Goal: Transaction & Acquisition: Purchase product/service

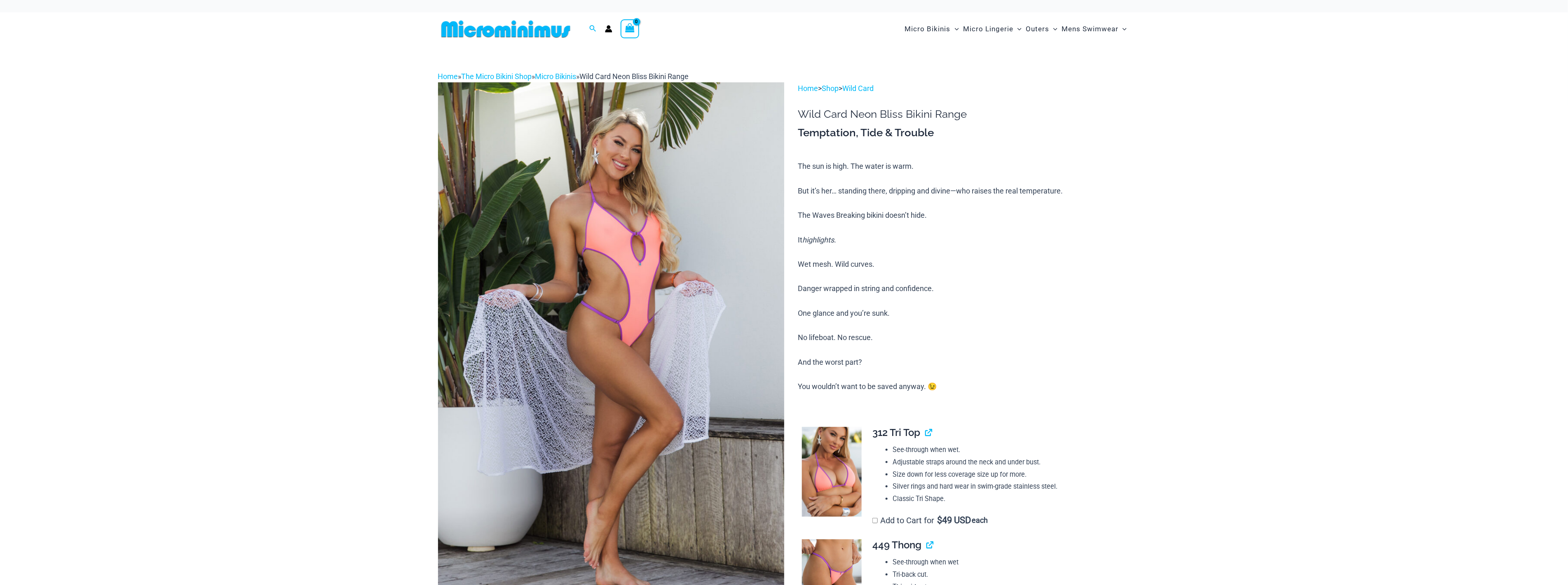
scroll to position [188, 0]
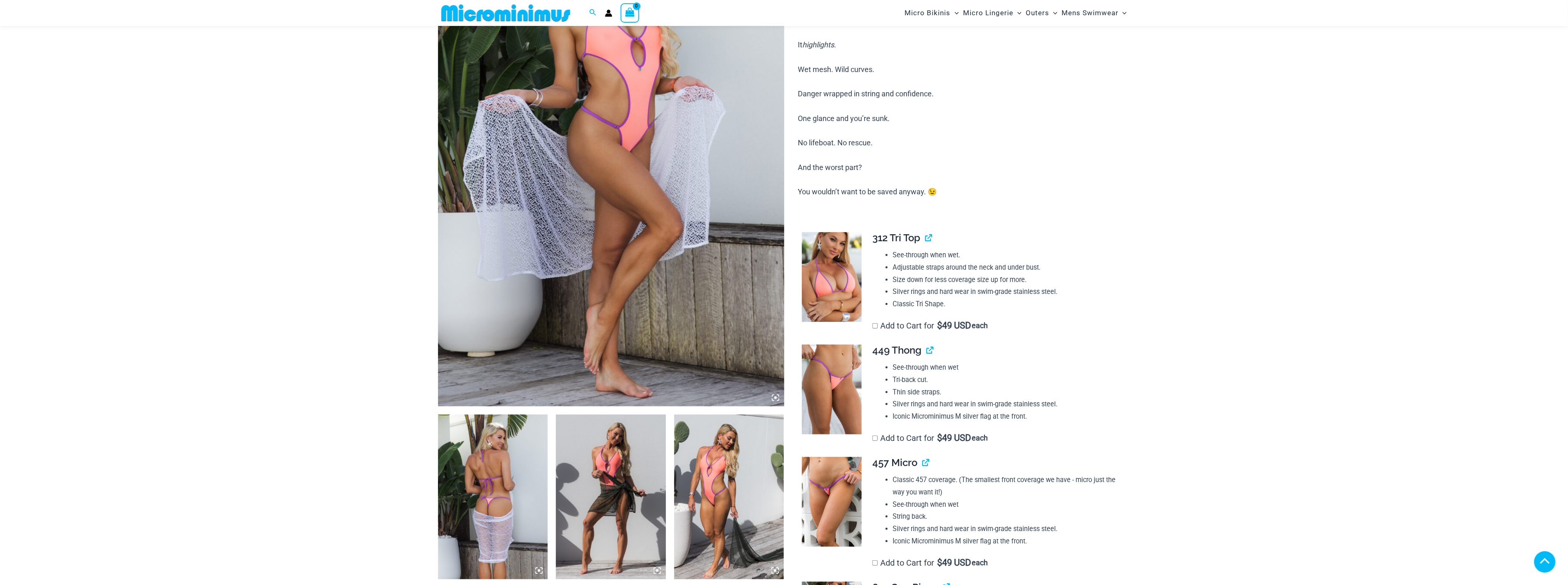
scroll to position [320, 0]
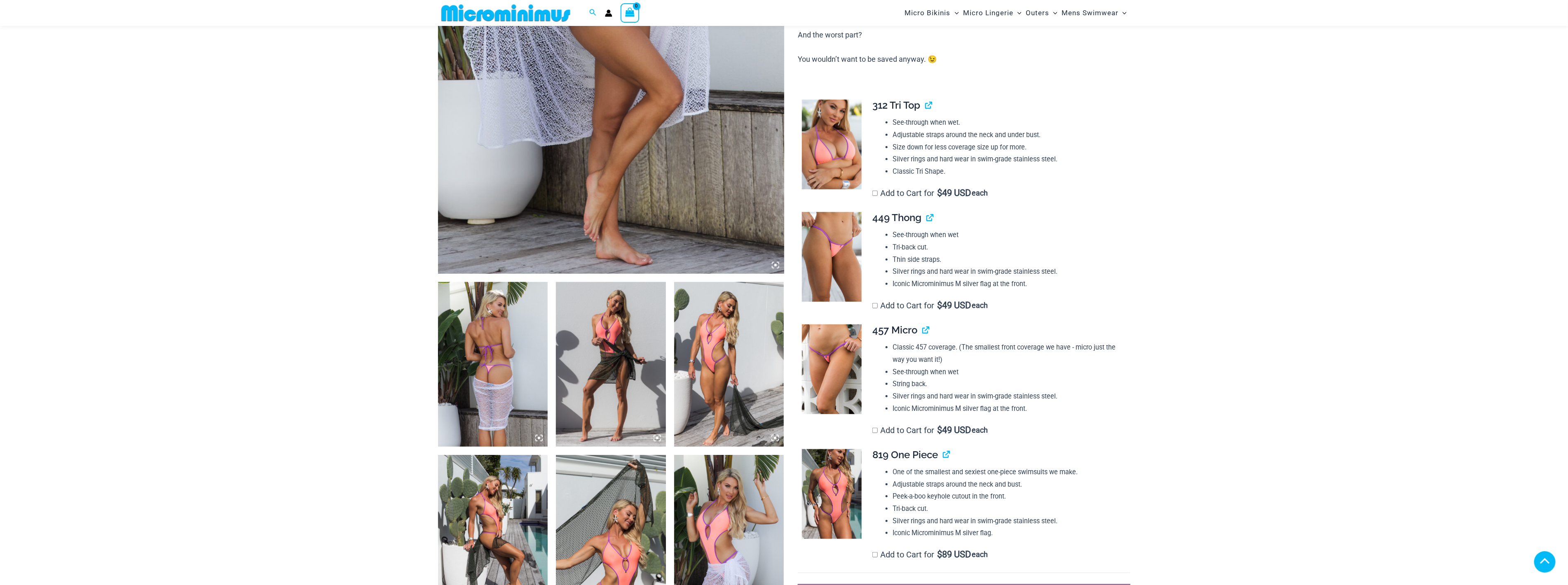
type input "*****"
click at [843, 357] on img at bounding box center [831, 369] width 60 height 90
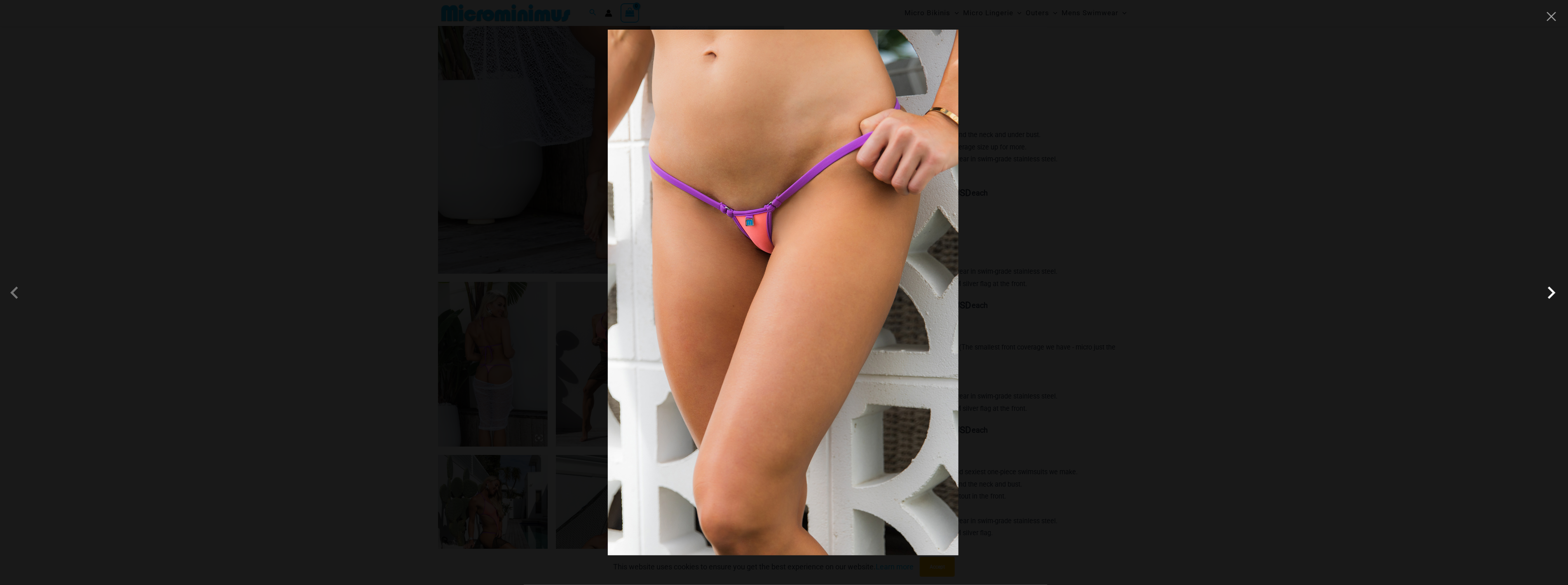
click at [1552, 299] on span at bounding box center [1551, 292] width 24 height 24
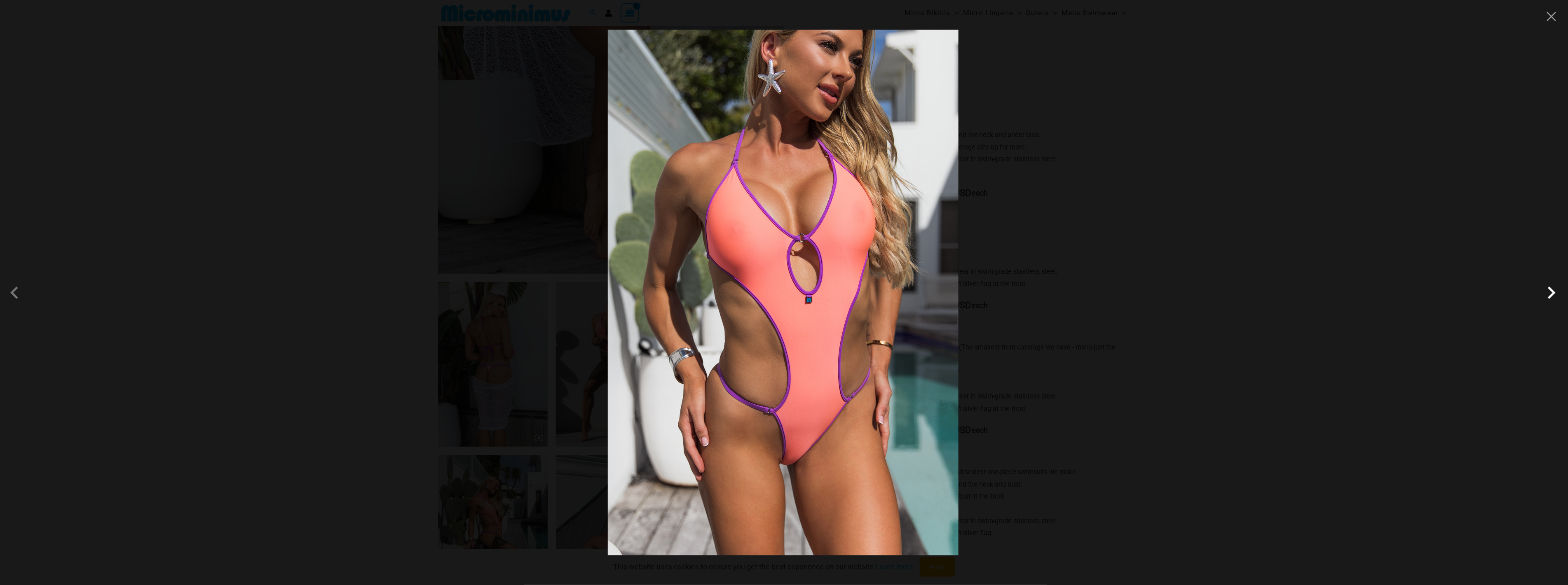
click at [1552, 299] on span at bounding box center [1551, 292] width 24 height 24
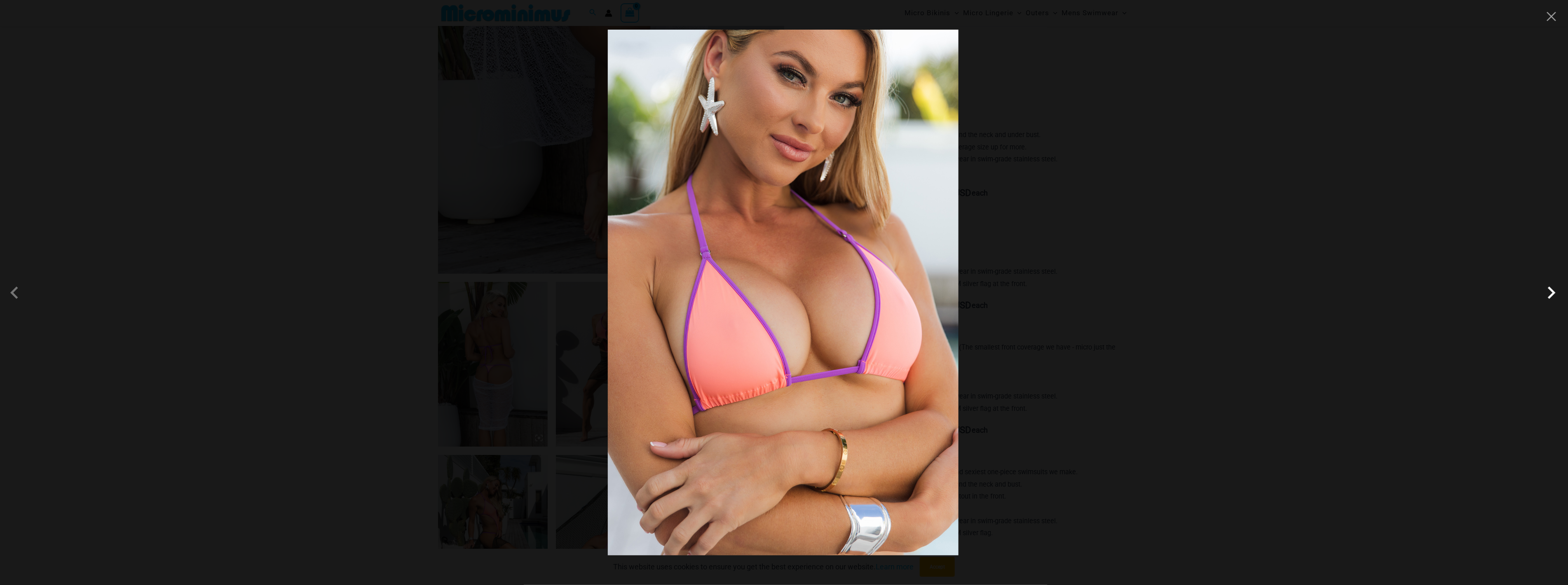
click at [1552, 299] on span at bounding box center [1551, 292] width 24 height 24
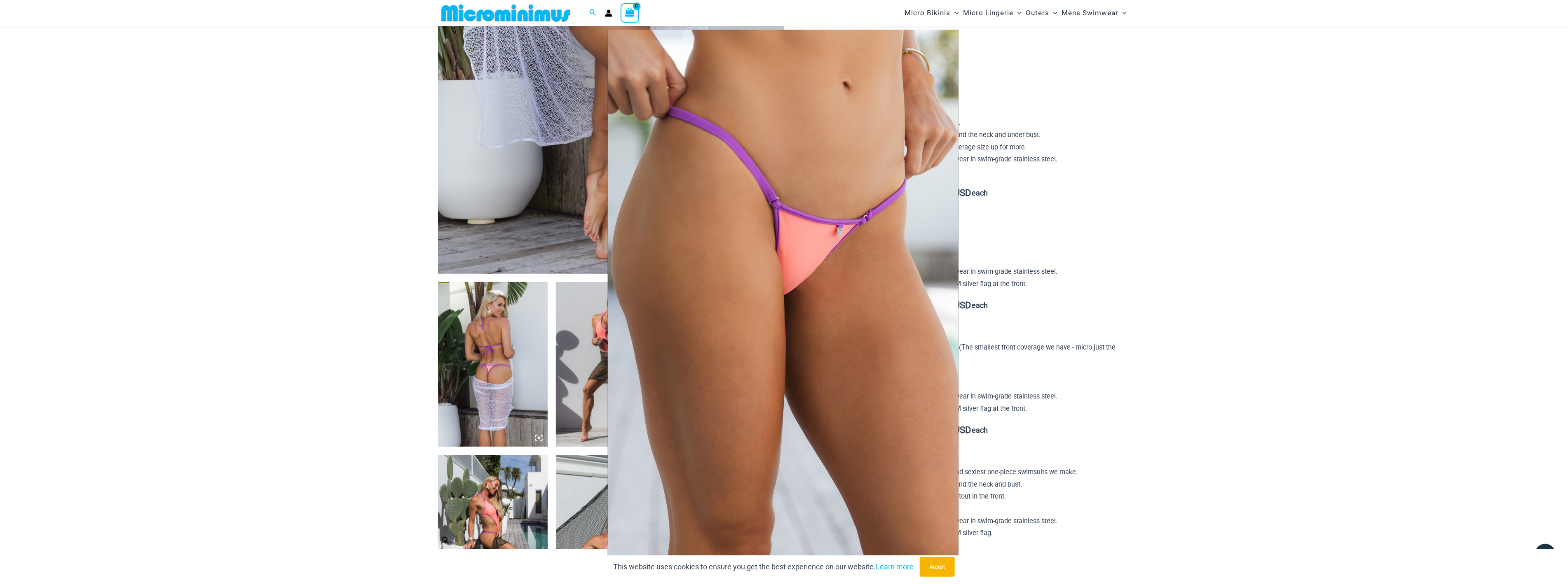
click at [1552, 299] on span at bounding box center [1551, 292] width 24 height 24
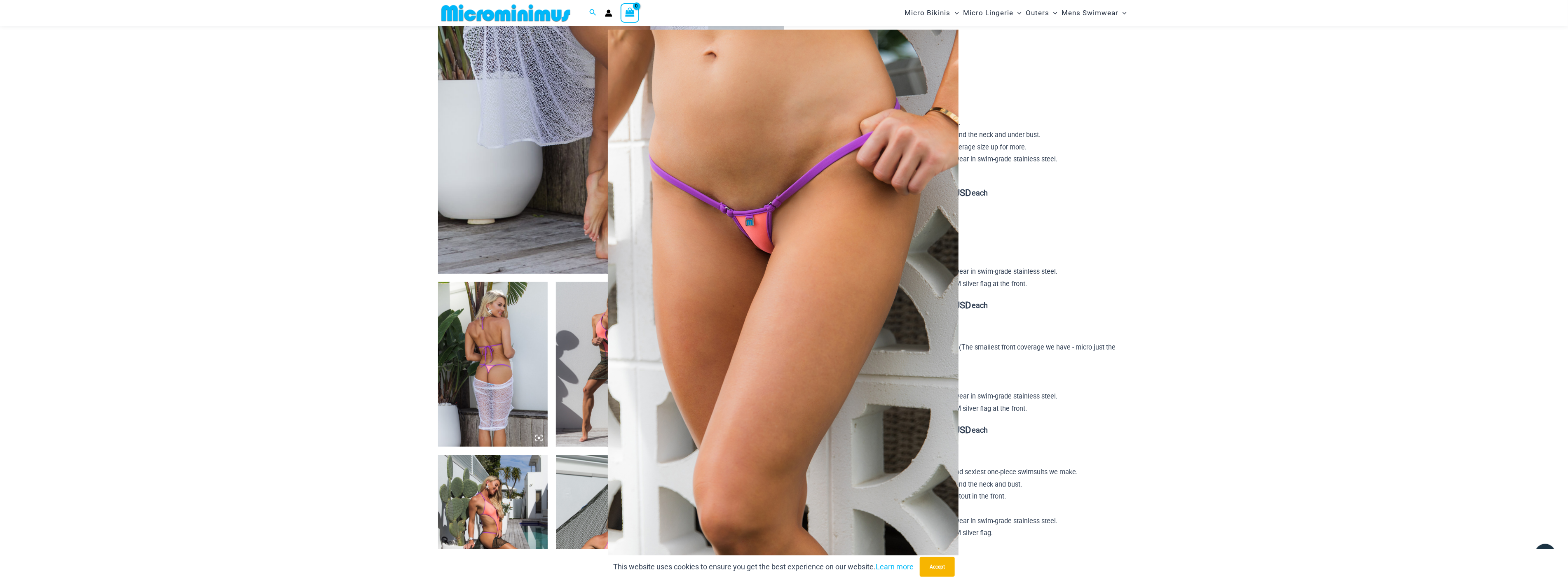
click at [1552, 299] on span at bounding box center [1551, 292] width 24 height 24
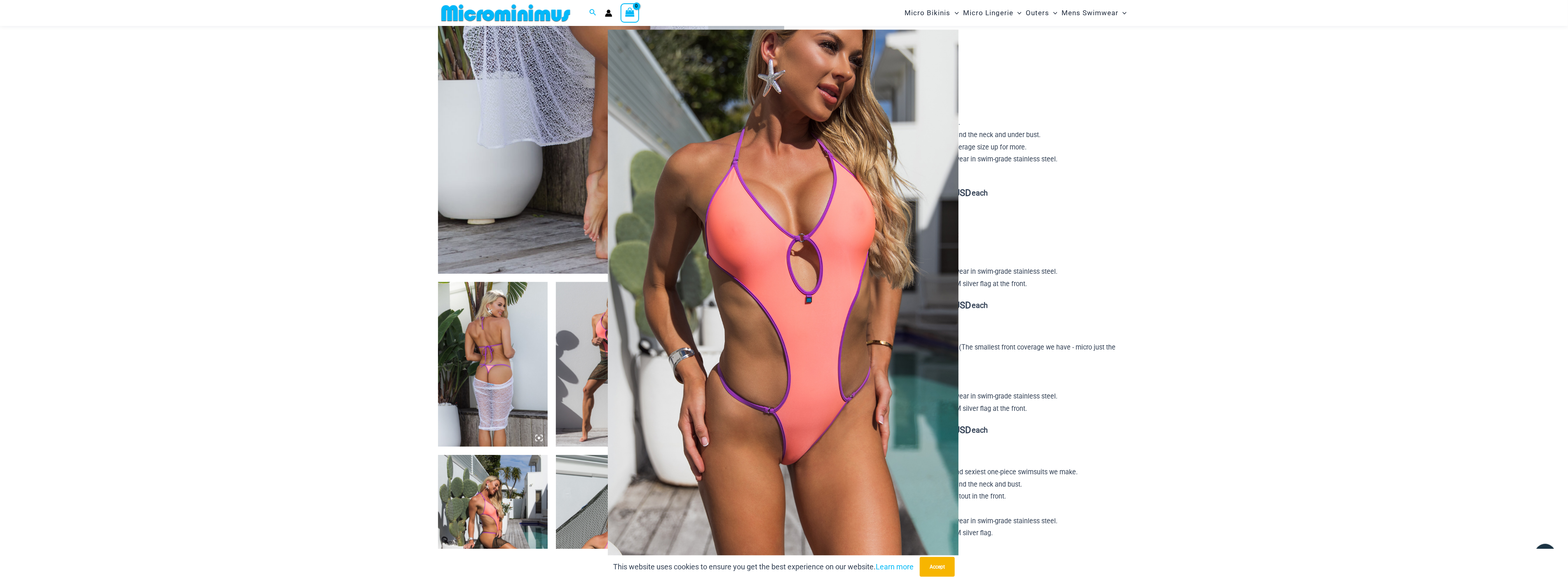
click at [1552, 299] on span at bounding box center [1551, 292] width 24 height 24
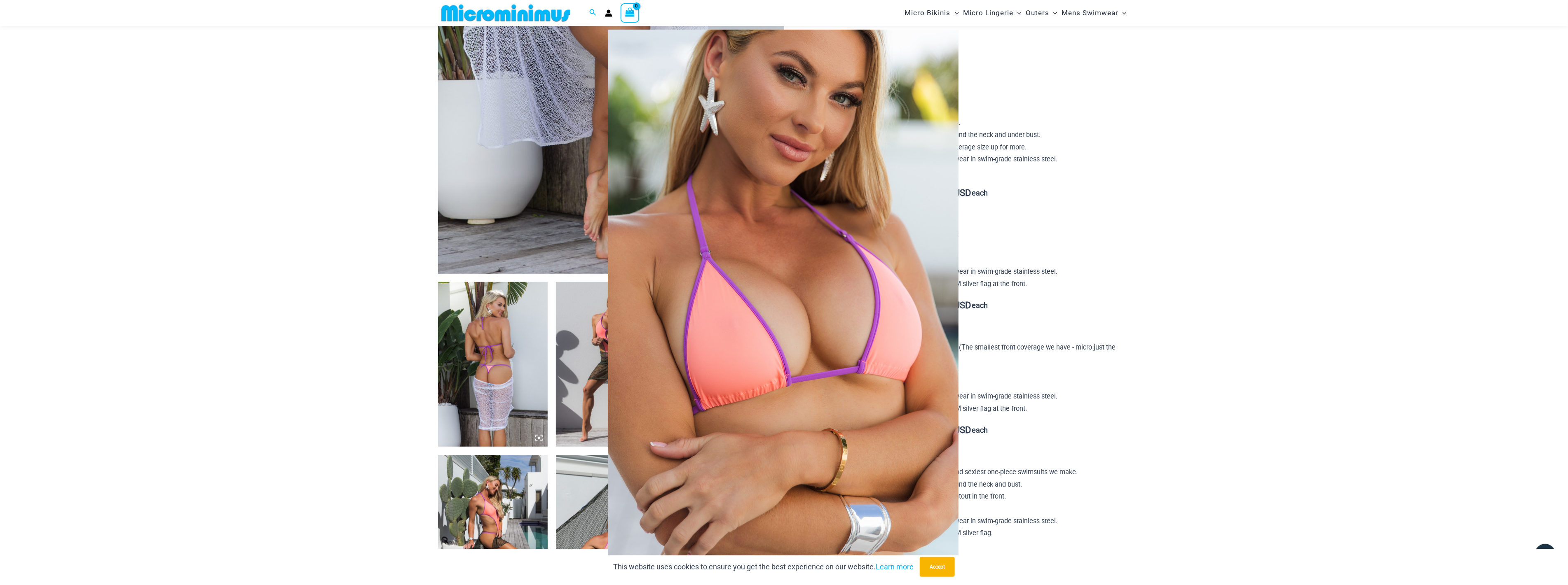
click at [1383, 288] on div at bounding box center [784, 292] width 1568 height 585
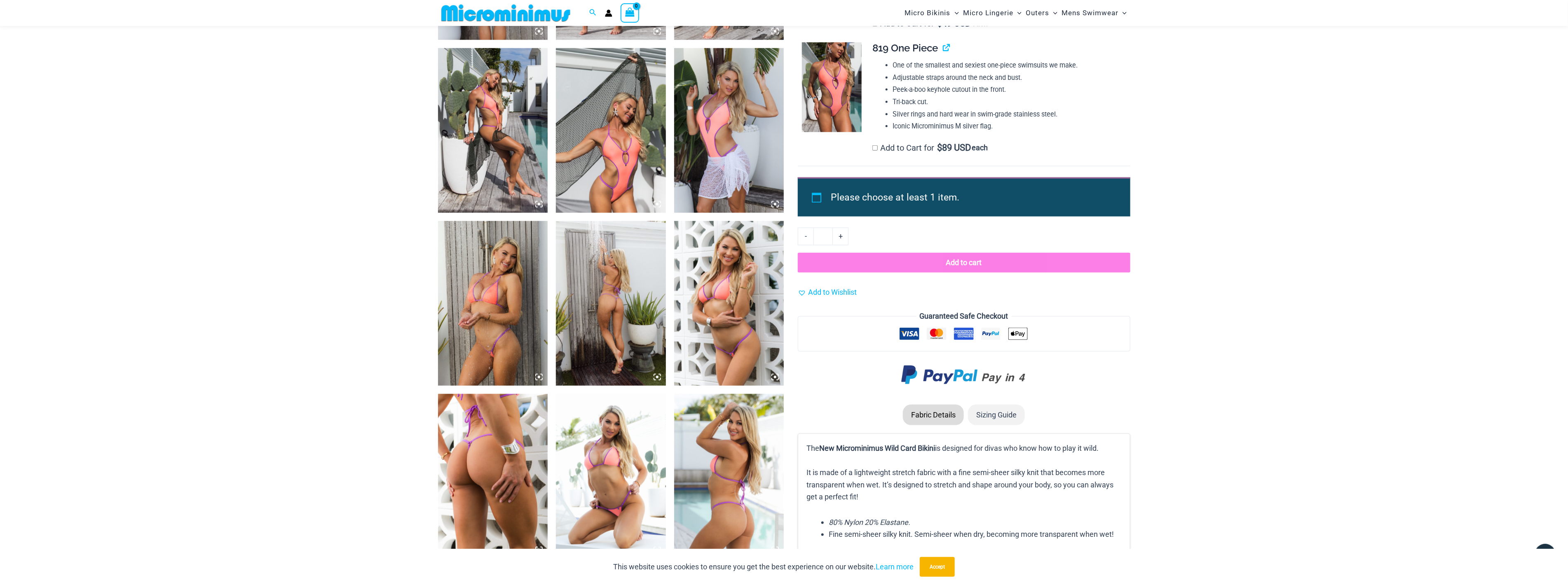
scroll to position [732, 0]
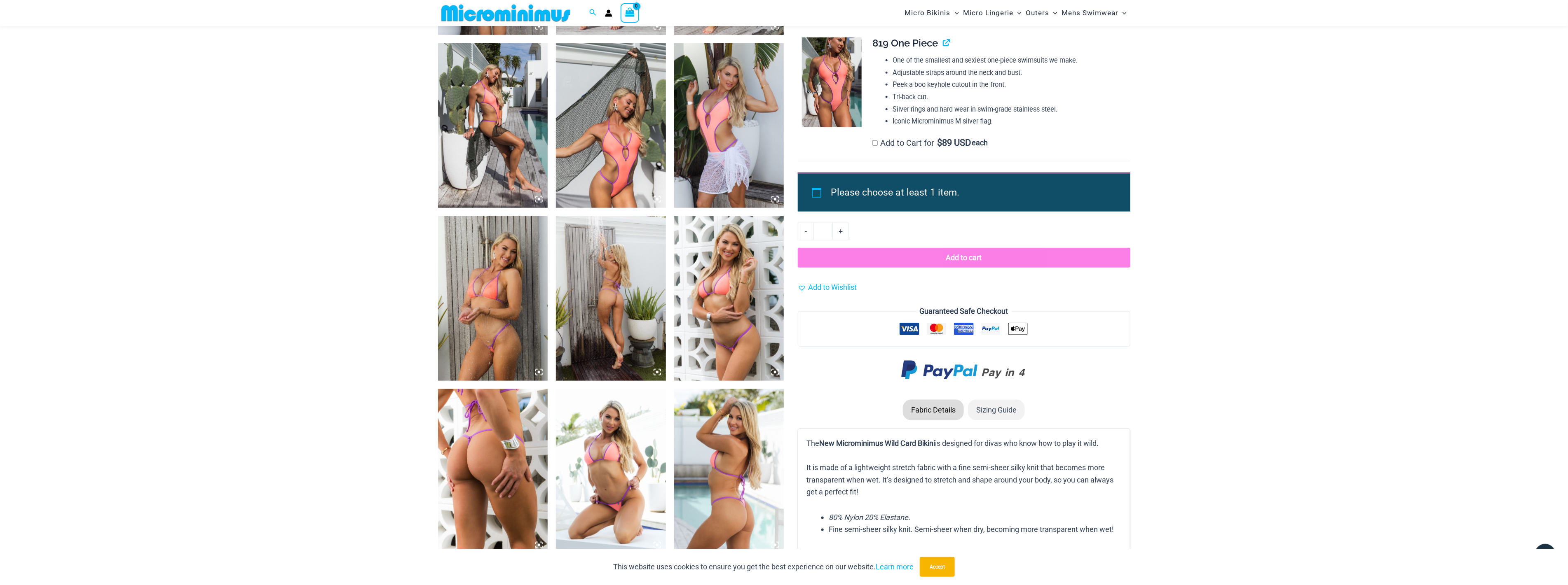
click at [734, 355] on img at bounding box center [729, 299] width 110 height 165
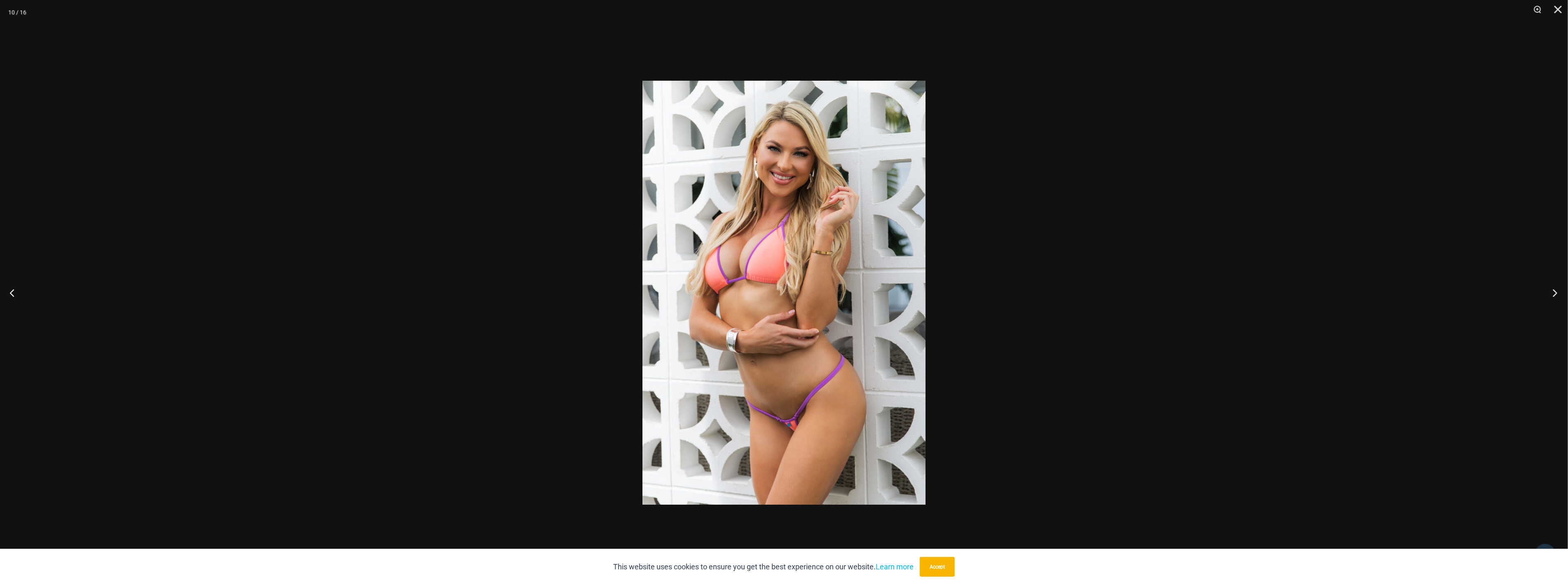
click at [1547, 287] on button "Next" at bounding box center [1552, 293] width 31 height 42
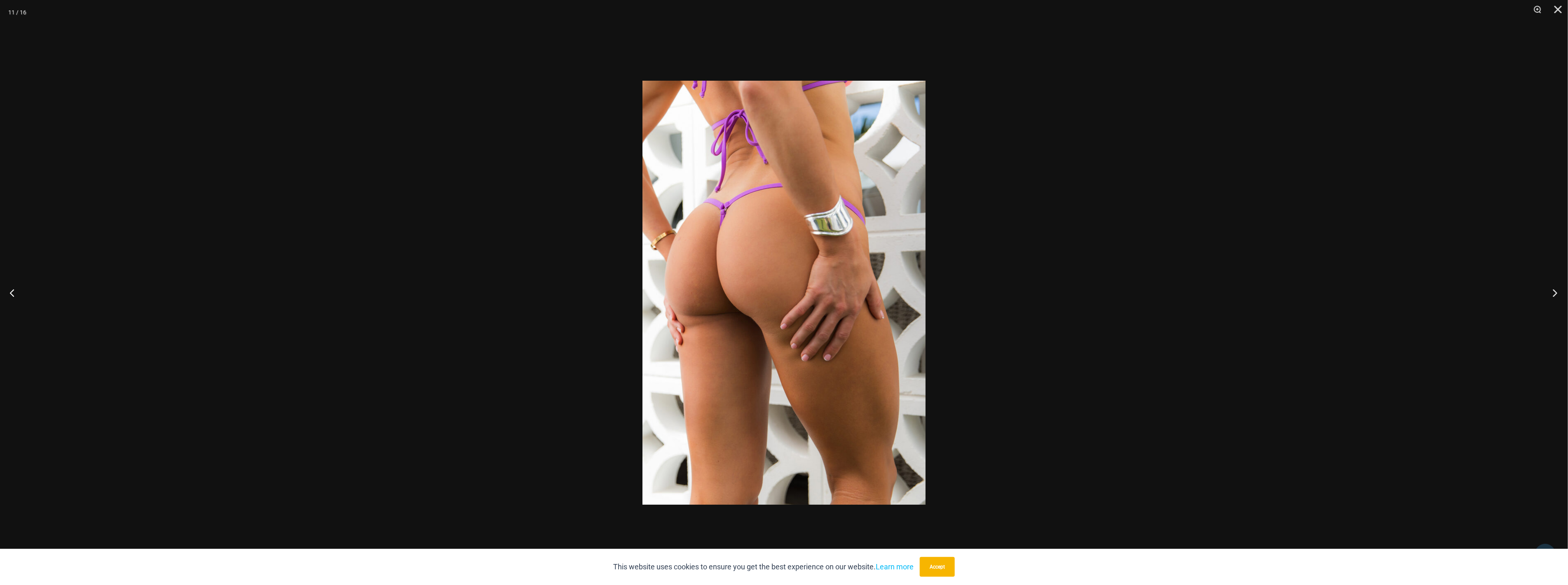
click at [1547, 287] on button "Next" at bounding box center [1552, 293] width 31 height 42
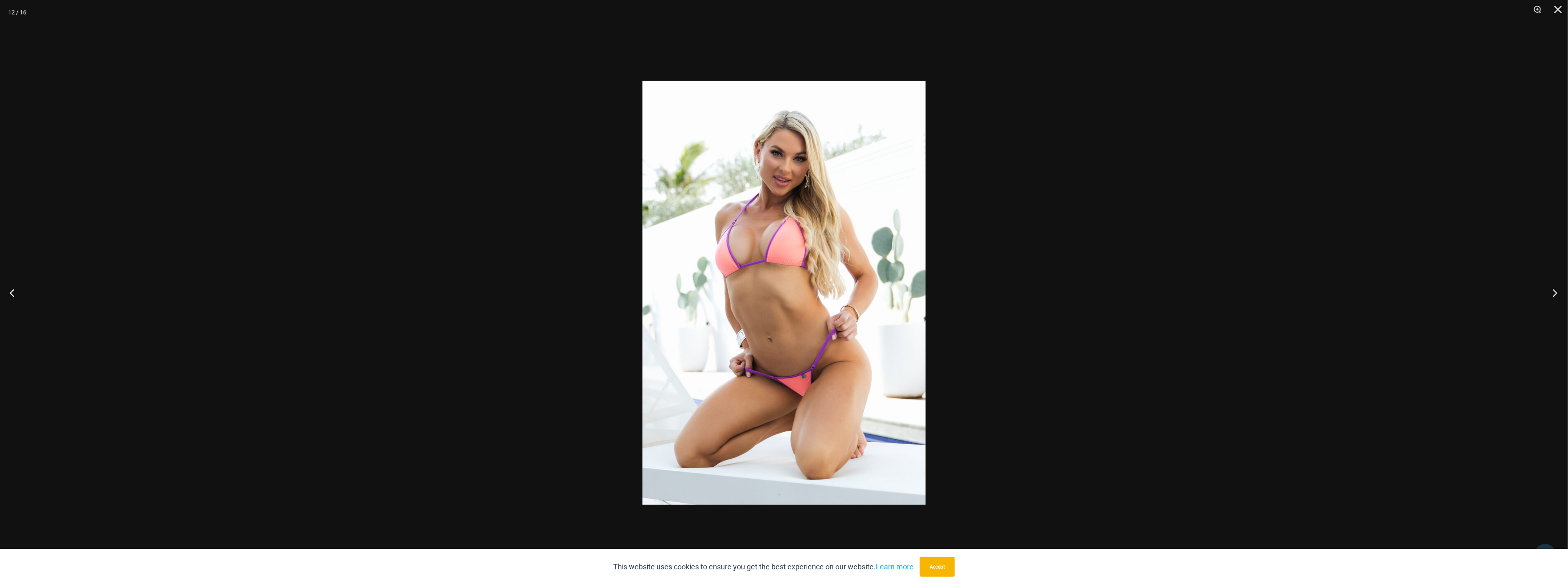
click at [1547, 287] on button "Next" at bounding box center [1552, 293] width 31 height 42
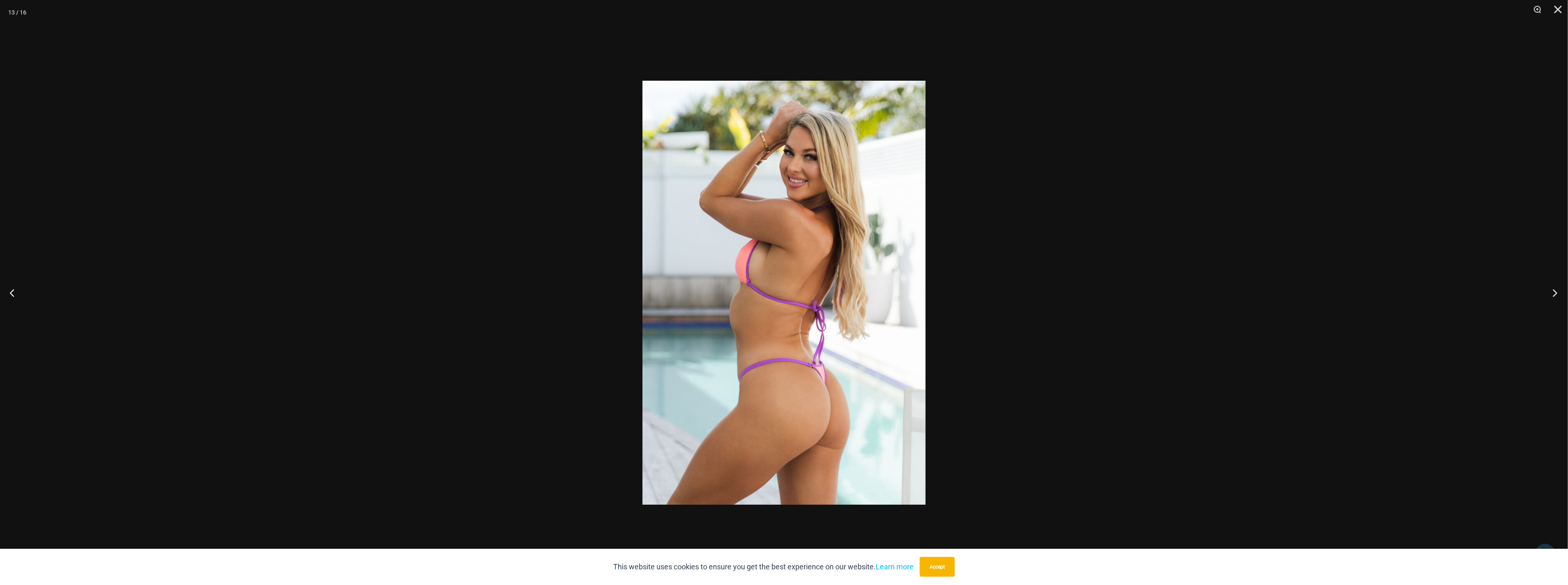
click at [1547, 287] on button "Next" at bounding box center [1552, 293] width 31 height 42
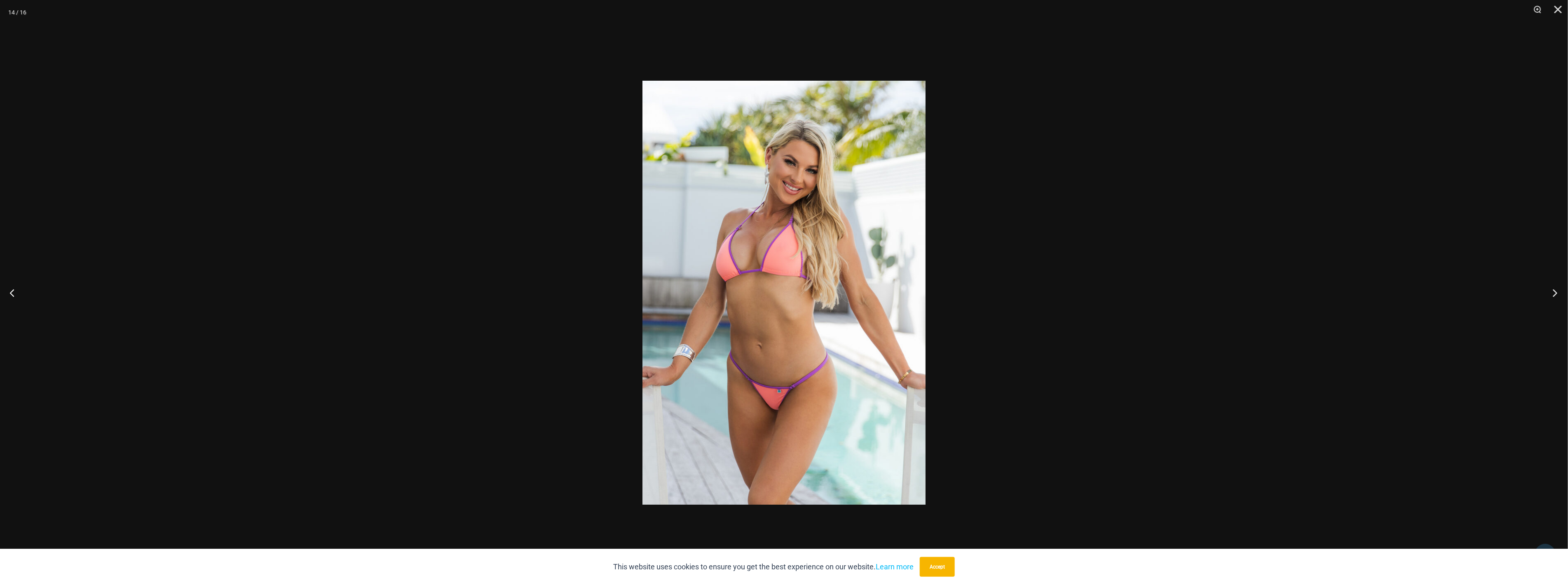
click at [1547, 287] on button "Next" at bounding box center [1552, 293] width 31 height 42
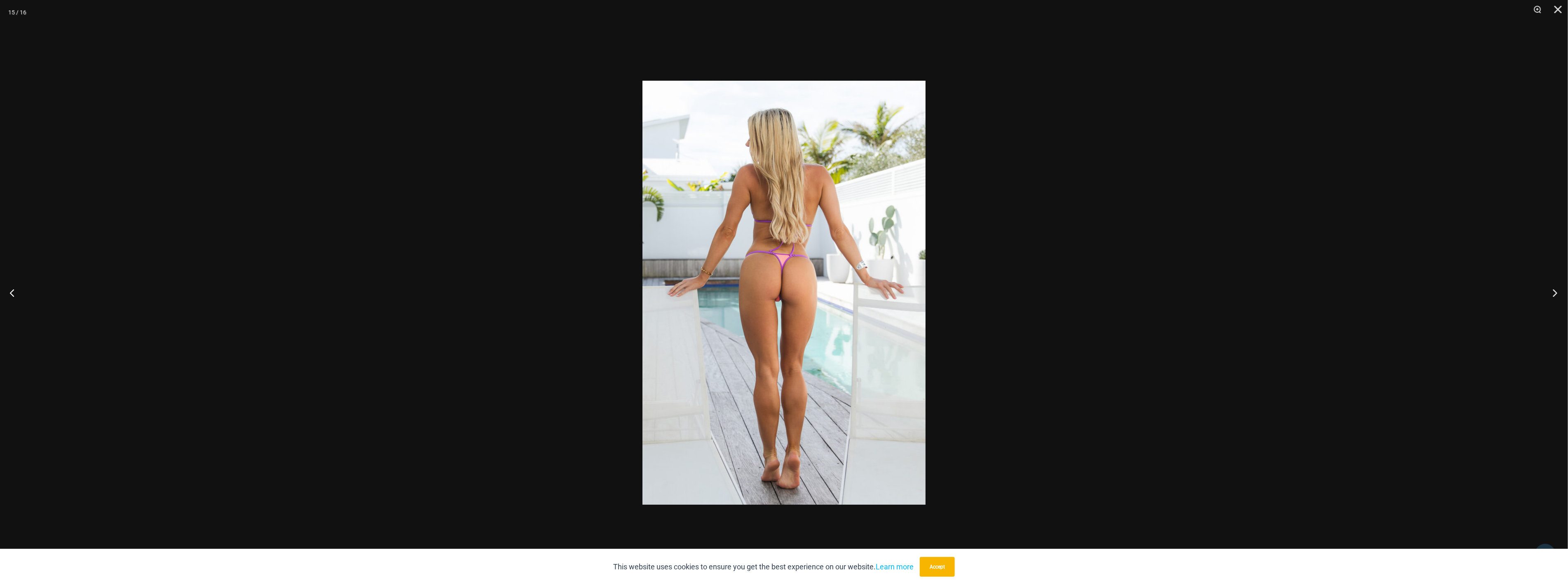
click at [1547, 287] on button "Next" at bounding box center [1552, 293] width 31 height 42
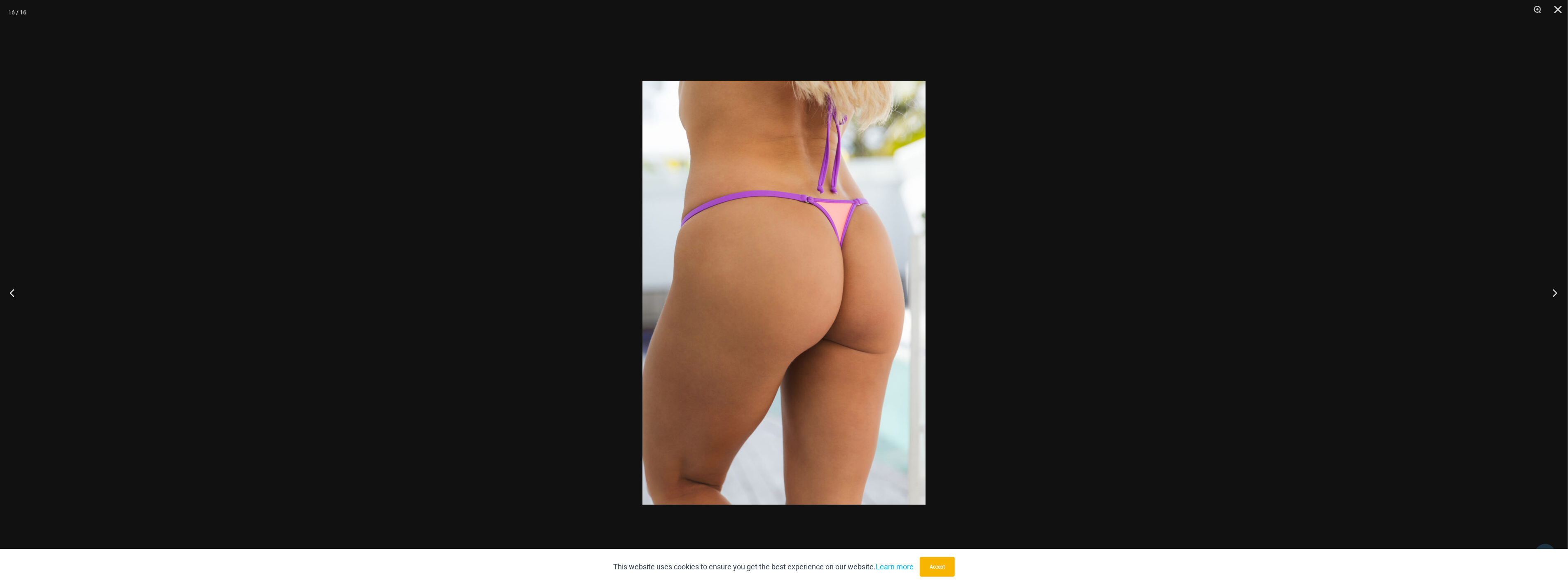
click at [1547, 287] on button "Next" at bounding box center [1552, 293] width 31 height 42
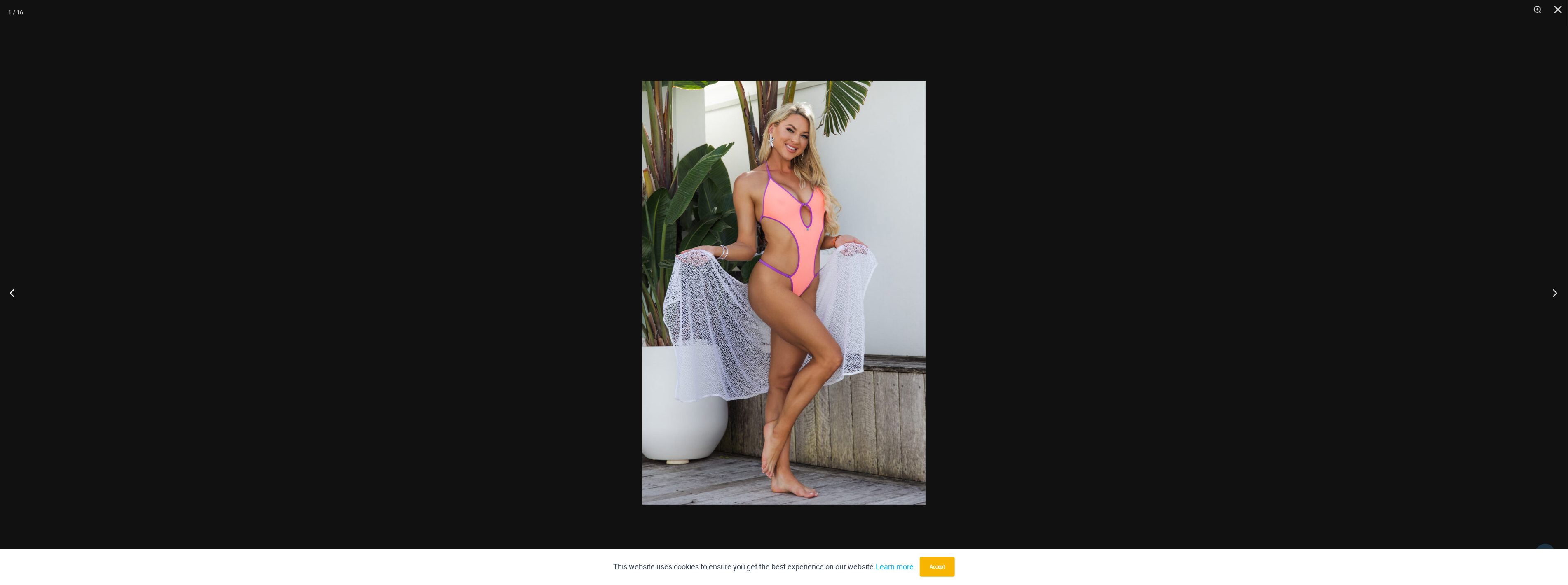
click at [1547, 287] on button "Next" at bounding box center [1552, 293] width 31 height 42
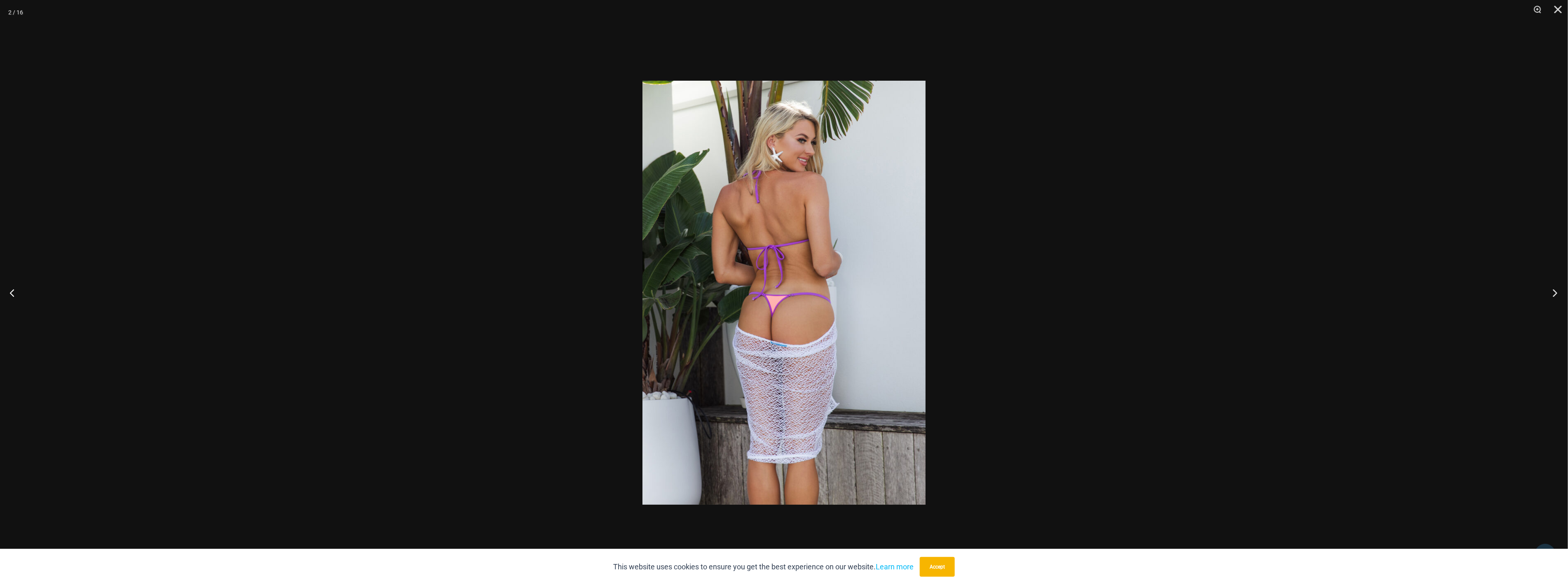
click at [1547, 287] on button "Next" at bounding box center [1552, 293] width 31 height 42
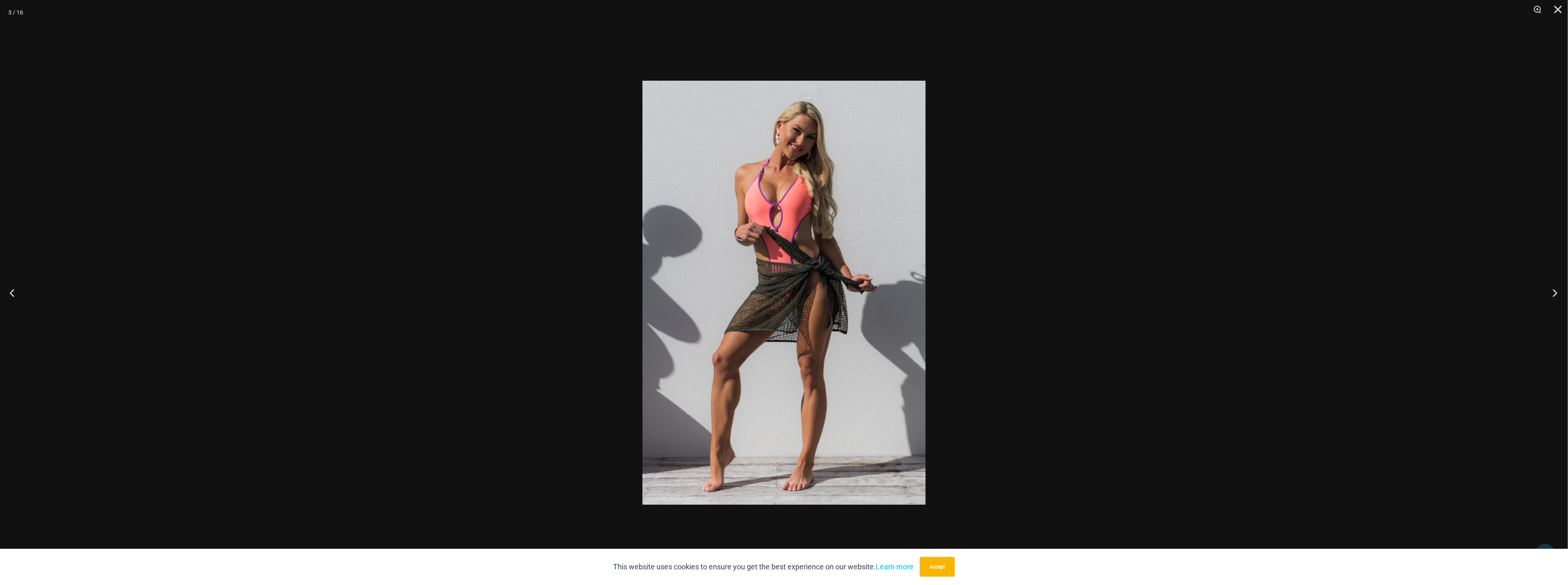
click at [1547, 287] on button "Next" at bounding box center [1552, 293] width 31 height 42
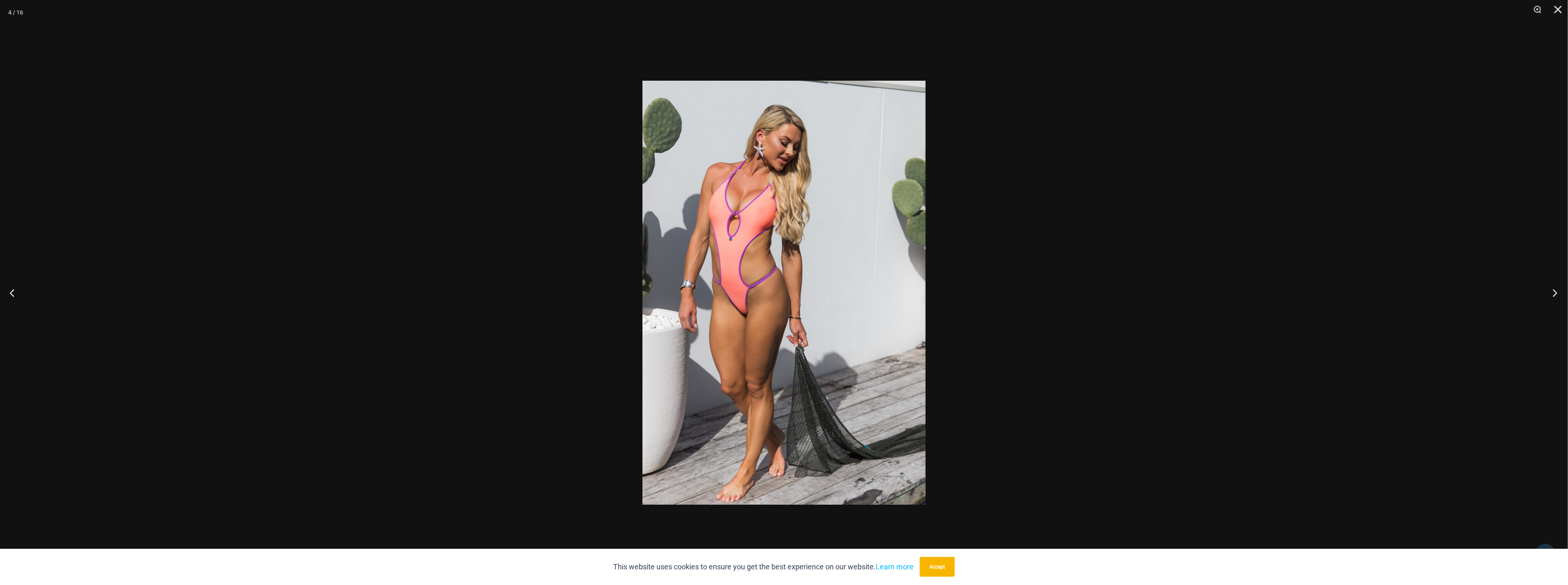
click at [1547, 287] on button "Next" at bounding box center [1552, 293] width 31 height 42
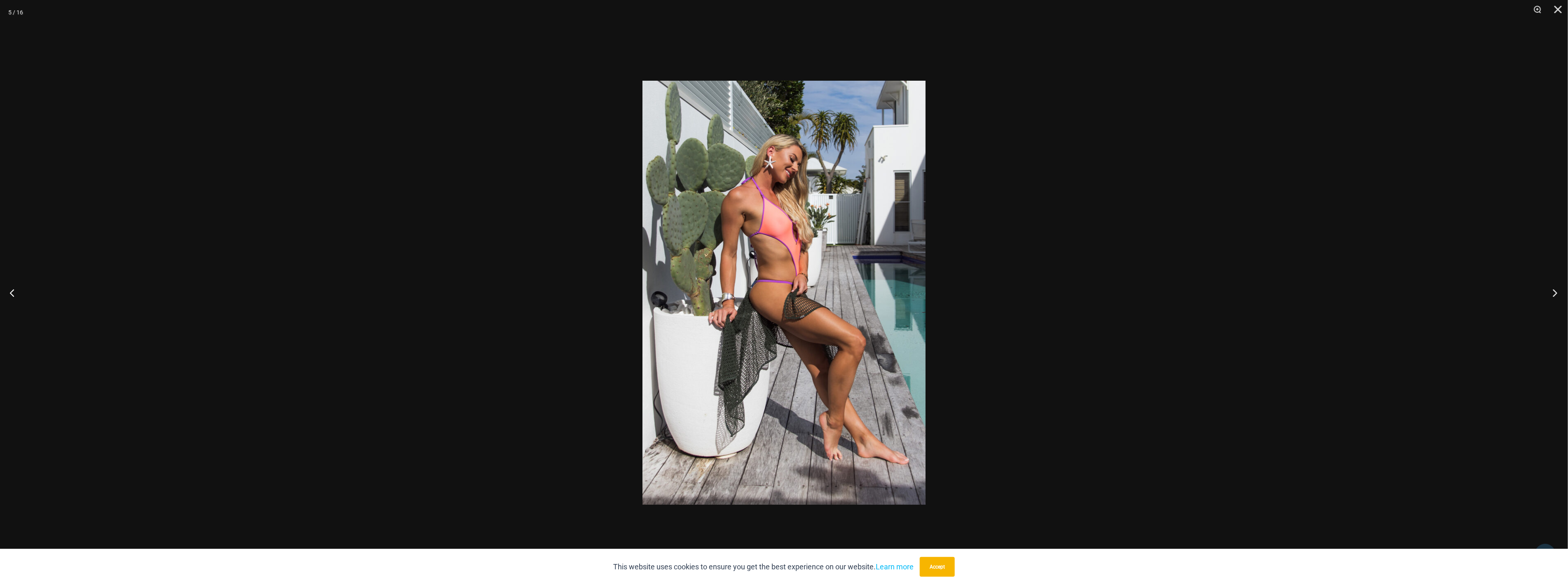
click at [1547, 287] on button "Next" at bounding box center [1552, 293] width 31 height 42
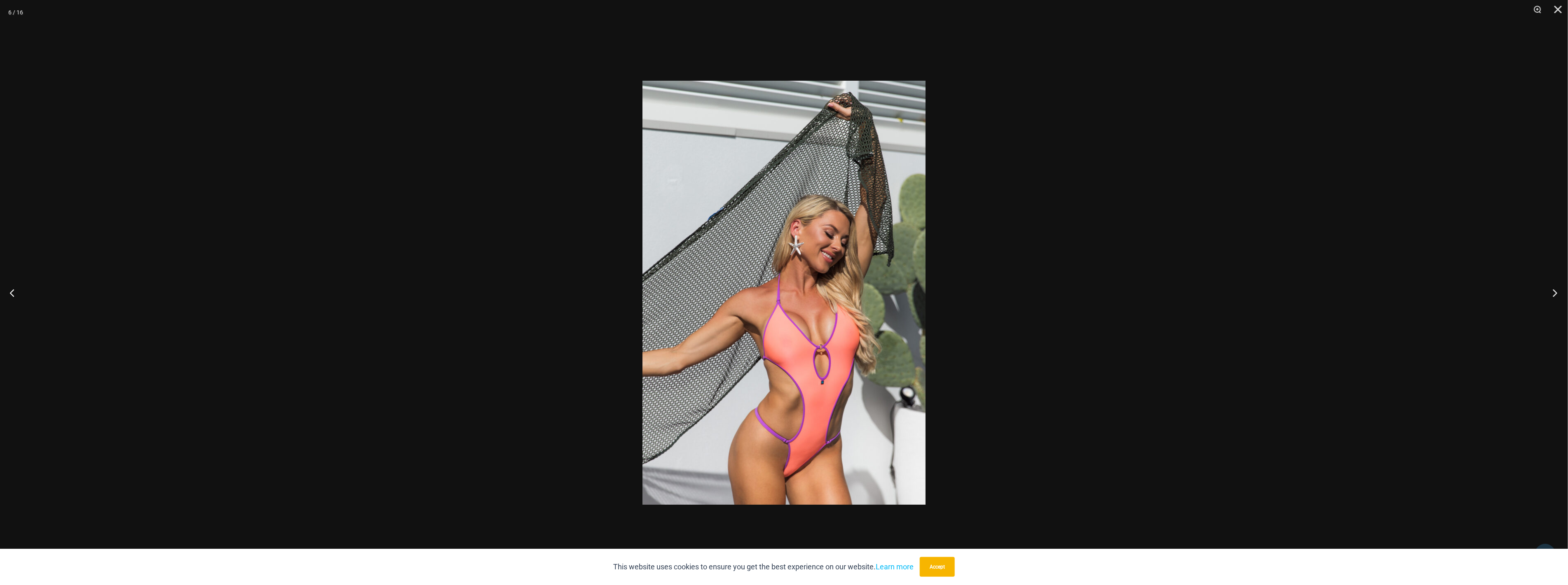
click at [1547, 287] on button "Next" at bounding box center [1552, 293] width 31 height 42
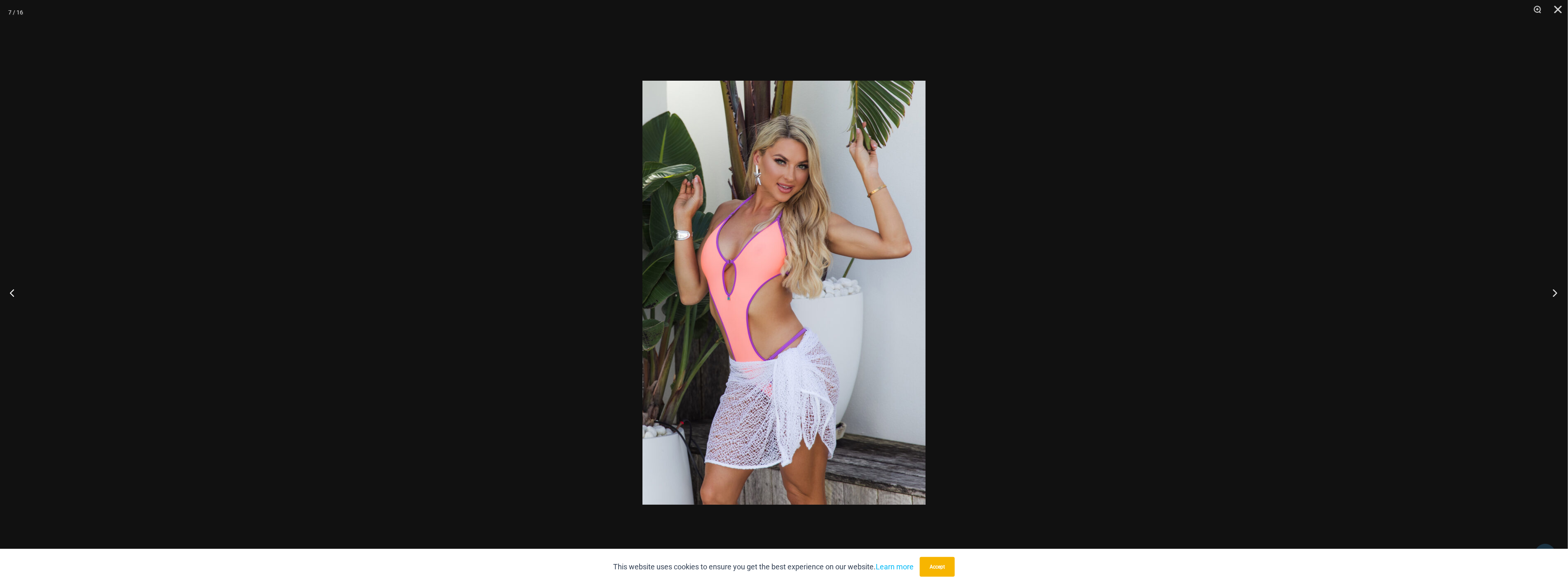
click at [1547, 287] on button "Next" at bounding box center [1552, 293] width 31 height 42
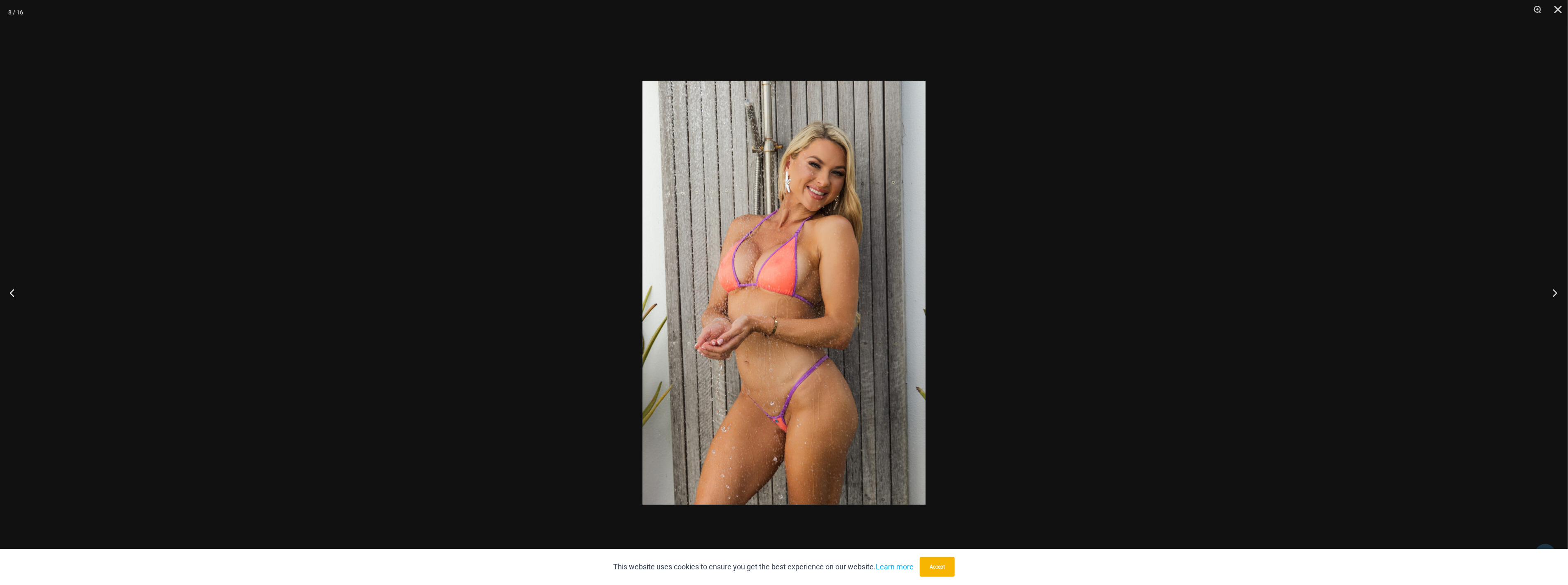
click at [1547, 287] on button "Next" at bounding box center [1552, 293] width 31 height 42
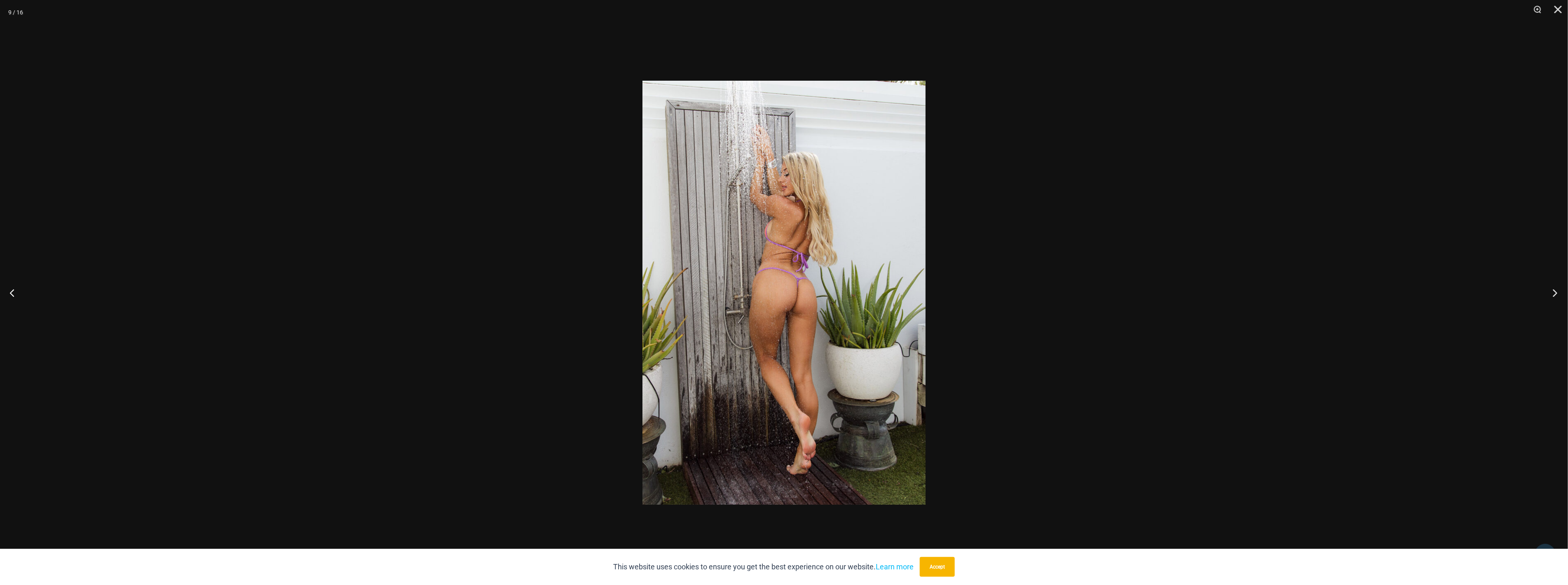
click at [1547, 287] on button "Next" at bounding box center [1552, 293] width 31 height 42
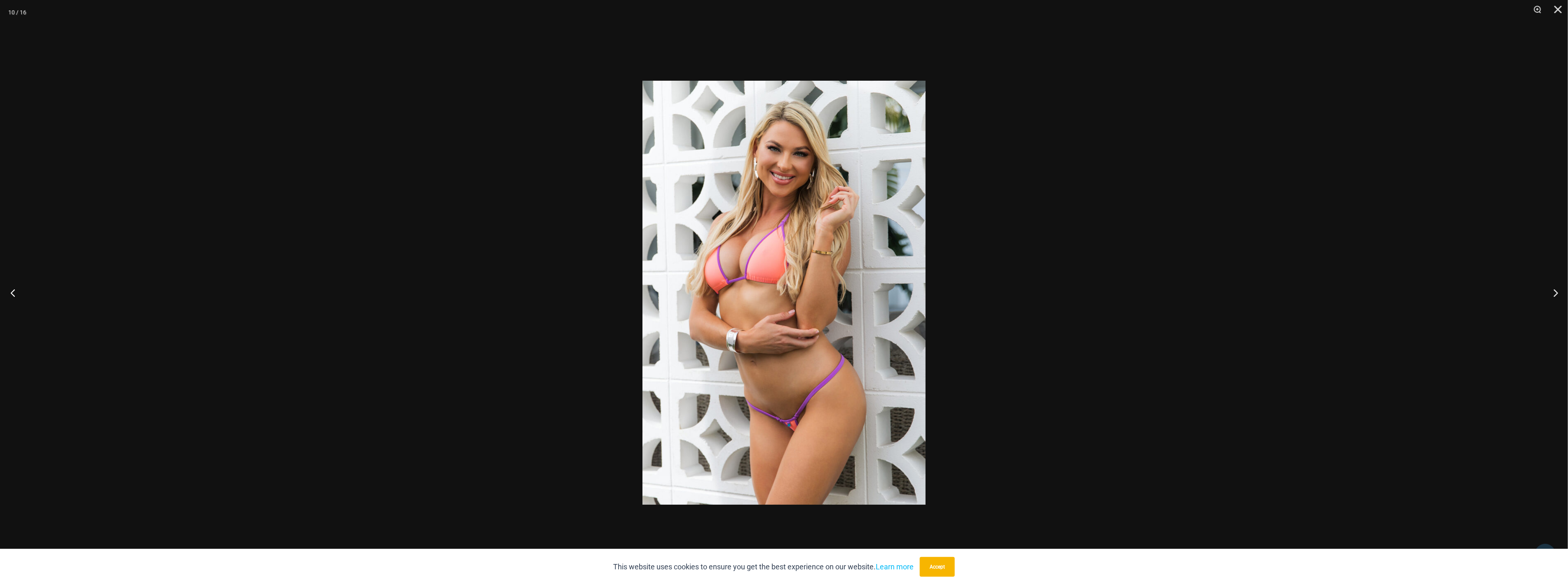
click at [13, 301] on button "Previous" at bounding box center [16, 293] width 31 height 42
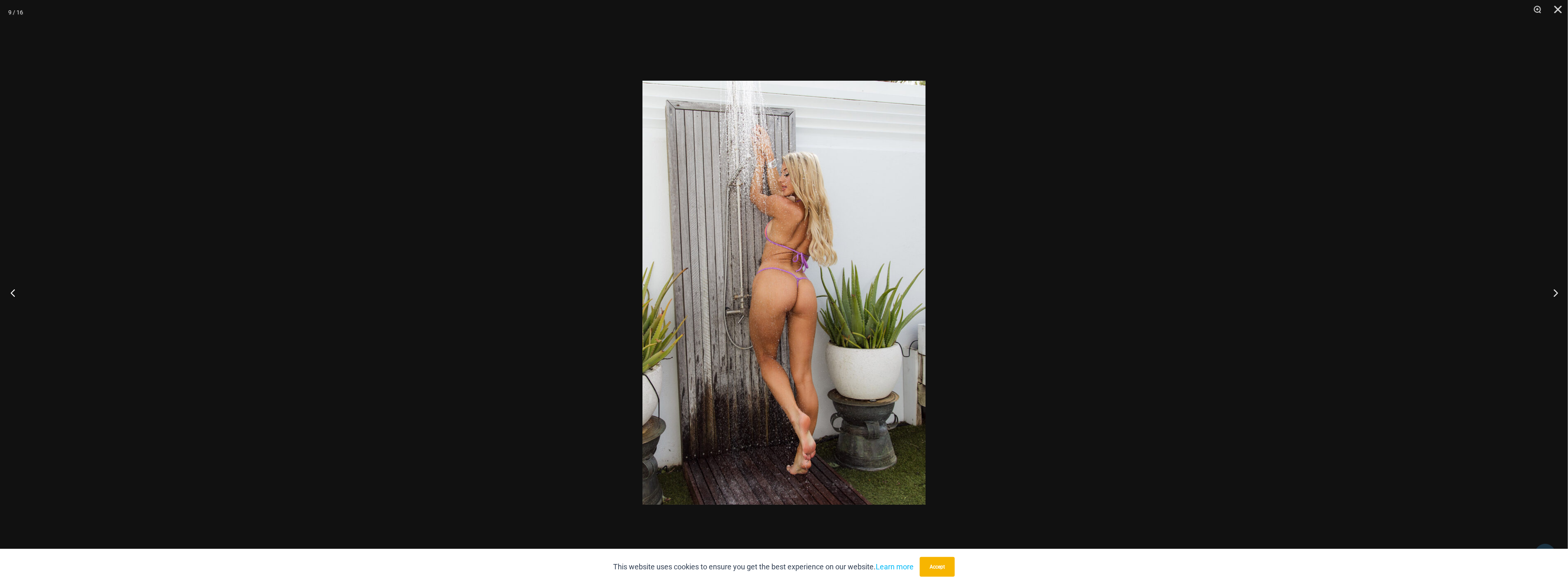
click at [13, 301] on button "Previous" at bounding box center [16, 293] width 31 height 42
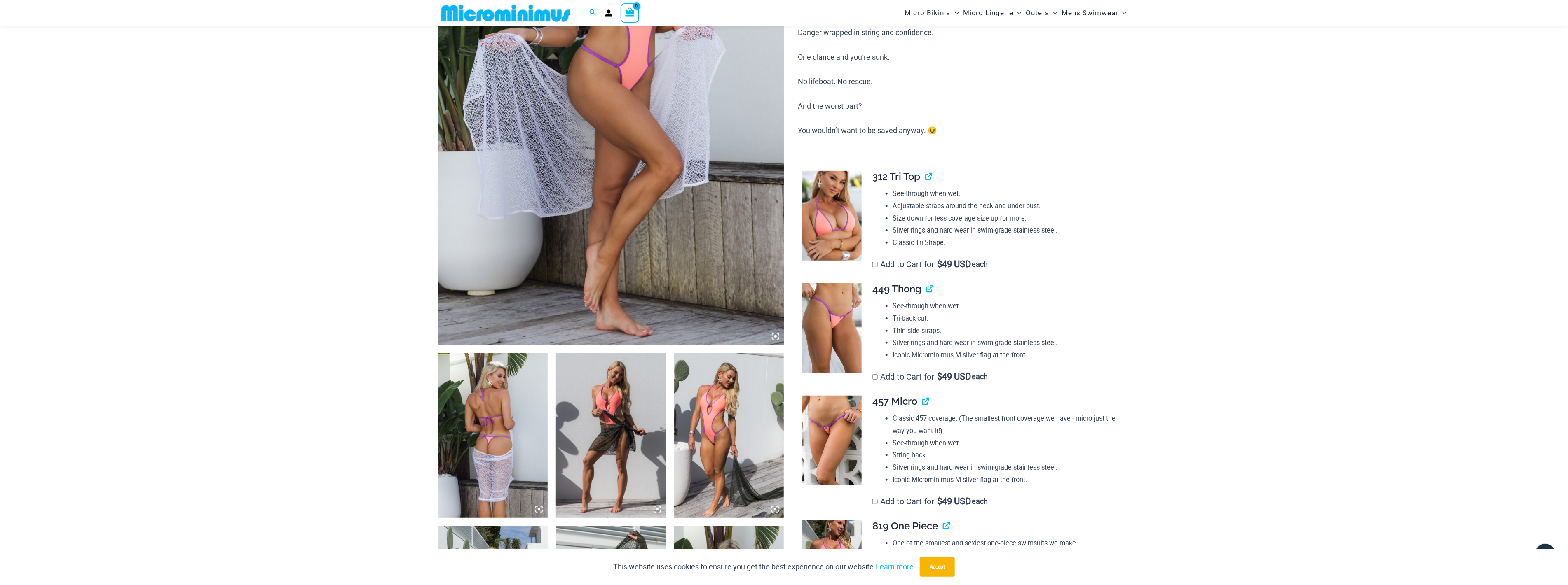
scroll to position [221, 0]
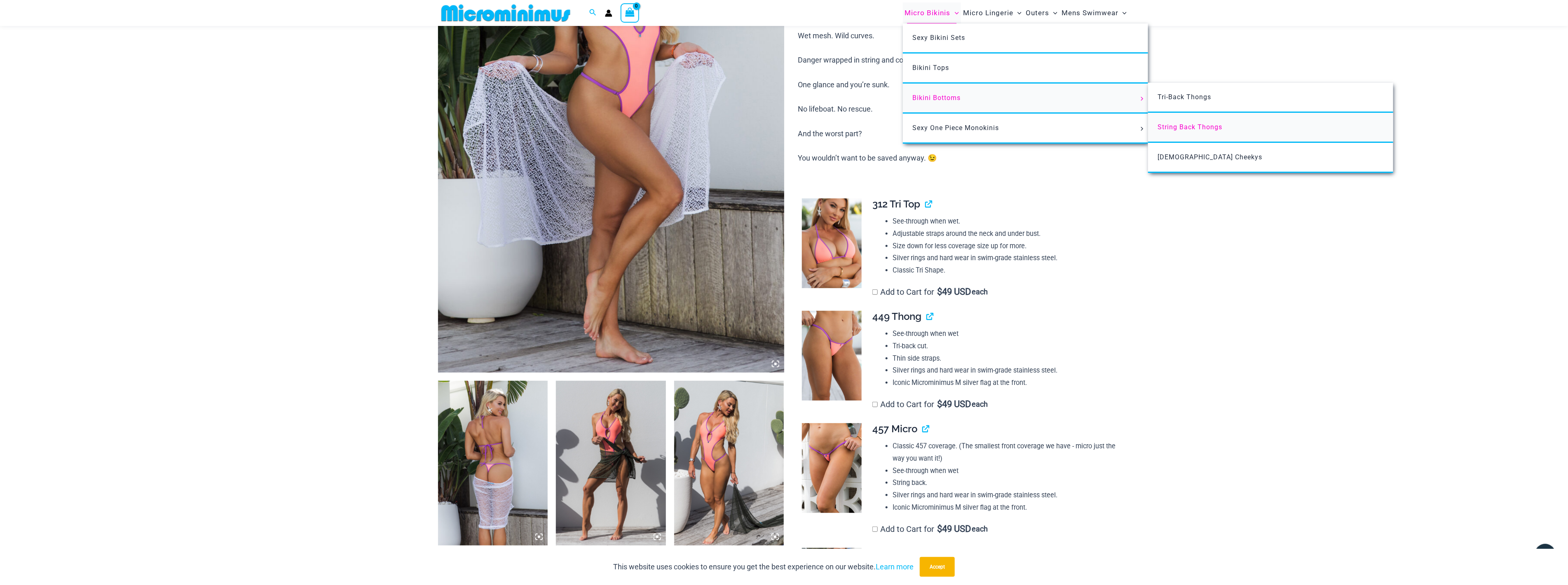
click at [1187, 125] on span "String Back Thongs" at bounding box center [1190, 127] width 65 height 8
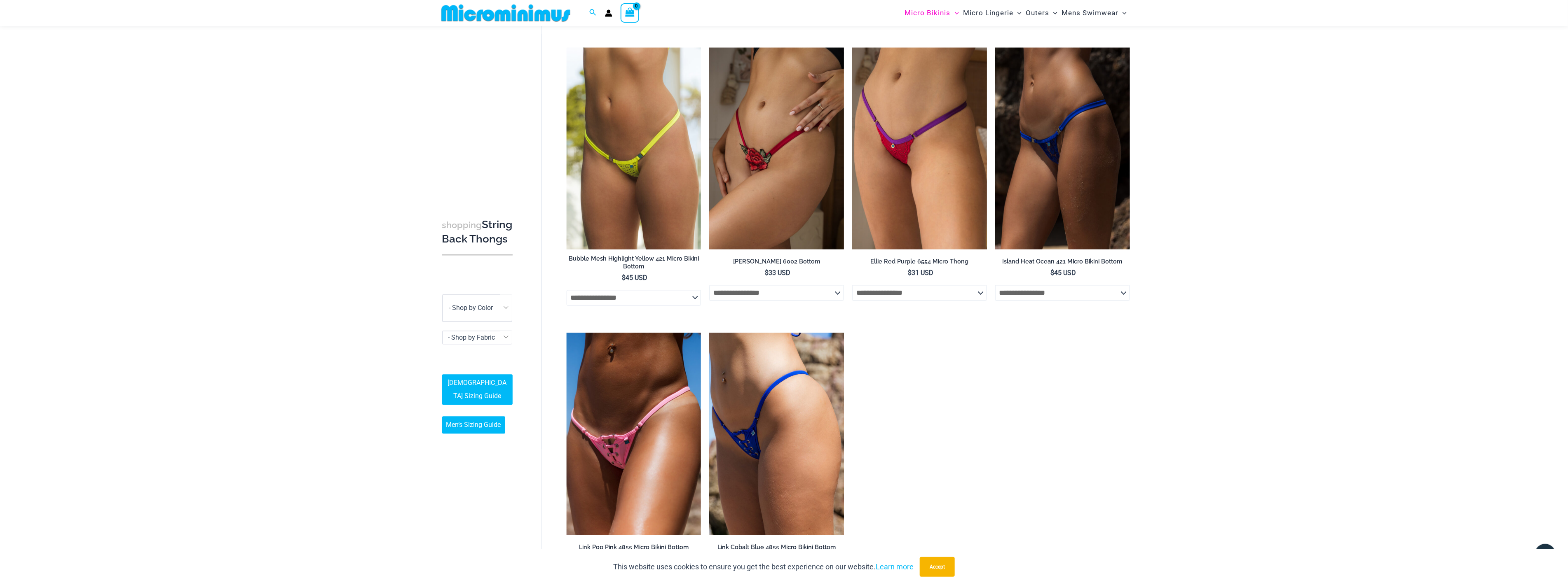
scroll to position [1510, 0]
